Goal: Task Accomplishment & Management: Manage account settings

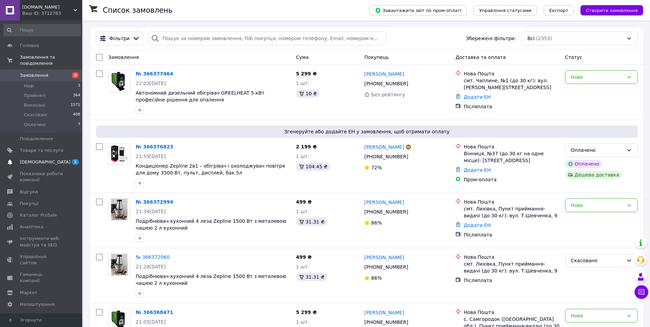
click at [38, 159] on span "[DEMOGRAPHIC_DATA]" at bounding box center [45, 162] width 51 height 6
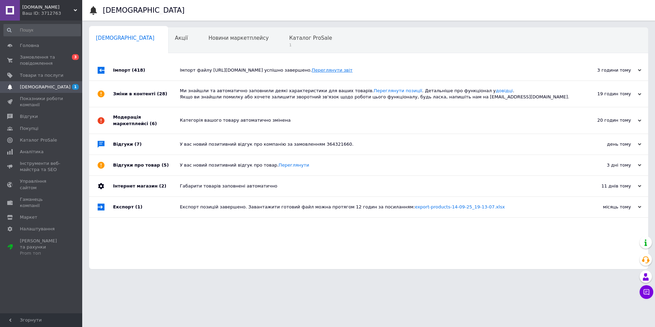
click at [353, 70] on link "Переглянути звіт" at bounding box center [332, 70] width 41 height 5
